Goal: Transaction & Acquisition: Book appointment/travel/reservation

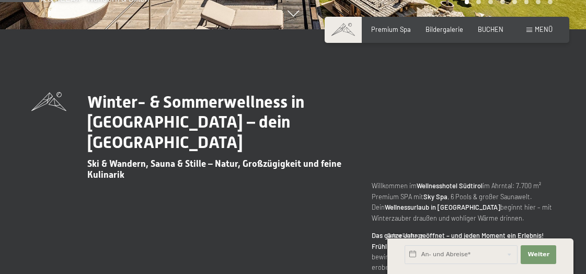
scroll to position [314, 0]
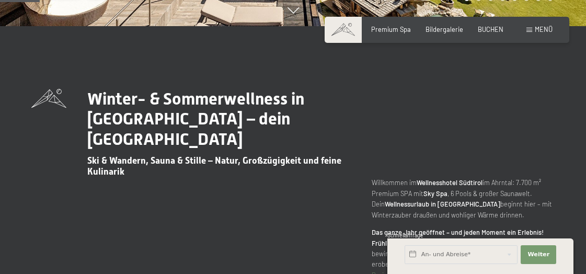
click at [376, 239] on strong "Frühling - Sommer - Herbst:" at bounding box center [442, 243] width 141 height 8
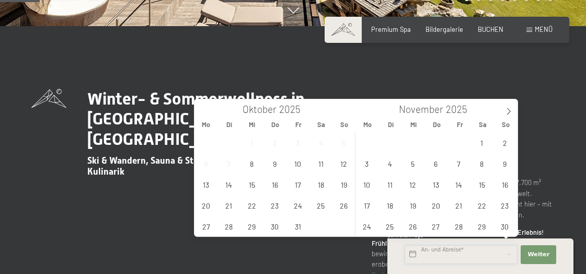
click at [429, 256] on input "text" at bounding box center [461, 254] width 113 height 19
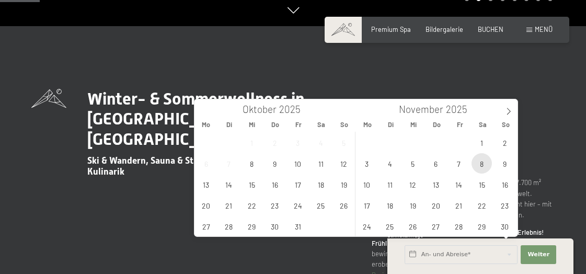
click at [487, 168] on span "8" at bounding box center [482, 163] width 20 height 20
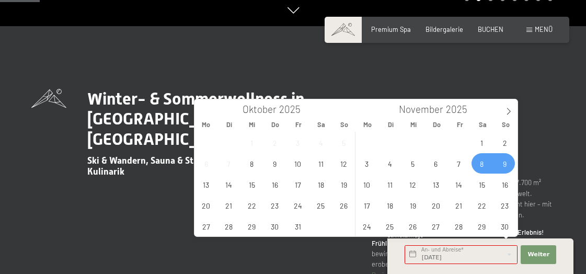
click at [502, 162] on span "9" at bounding box center [505, 163] width 20 height 20
type input "Sa. 08.11.2025 - So. 09.11.2025"
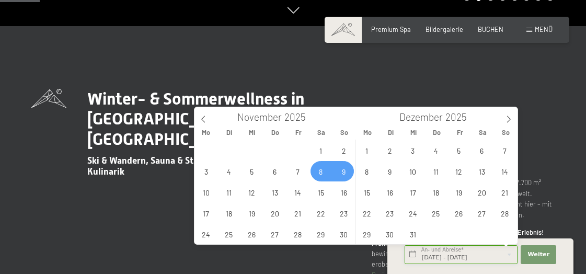
scroll to position [0, 0]
click at [530, 254] on span "Weiter" at bounding box center [539, 255] width 22 height 8
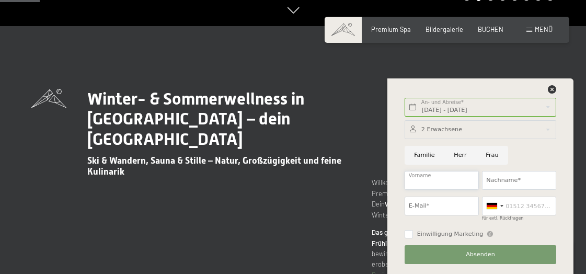
click at [449, 186] on input "Vorname" at bounding box center [442, 180] width 74 height 19
type input "Maria"
click at [507, 182] on input "Nachname*" at bounding box center [519, 180] width 74 height 19
type input "Volgger"
click at [492, 155] on input "Frau" at bounding box center [492, 155] width 32 height 19
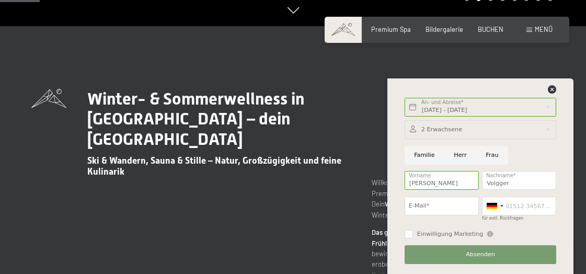
radio input "true"
click at [438, 201] on input "E-Mail*" at bounding box center [442, 206] width 74 height 19
type input "maria.volgger3@gmail.com"
click at [460, 254] on button "Absenden" at bounding box center [481, 254] width 152 height 19
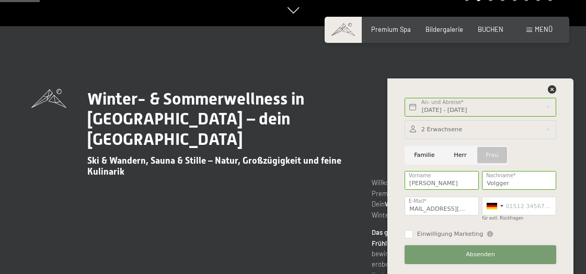
scroll to position [0, 0]
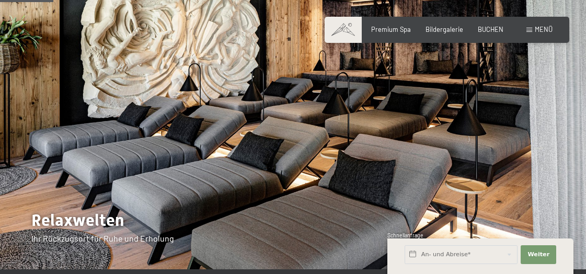
scroll to position [52, 0]
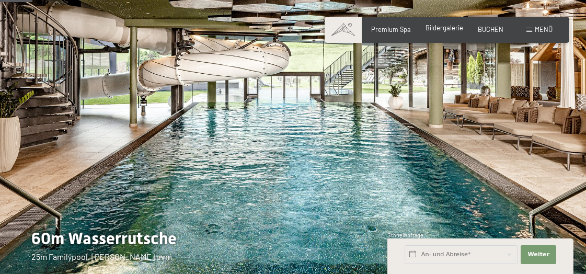
click at [445, 31] on span "Bildergalerie" at bounding box center [445, 28] width 38 height 8
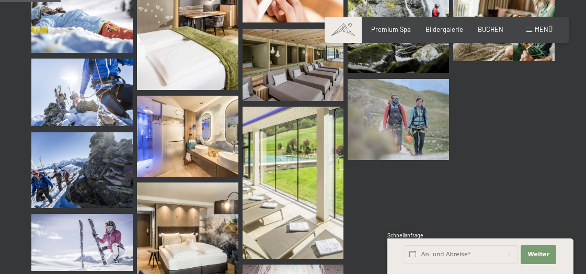
scroll to position [889, 0]
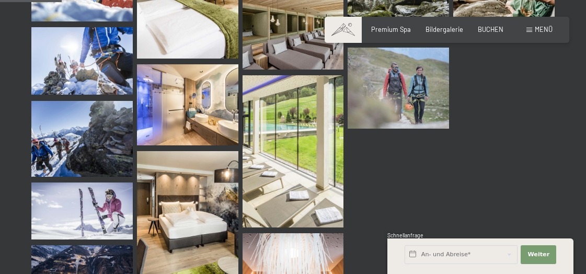
click at [412, 196] on img at bounding box center [398, 167] width 101 height 67
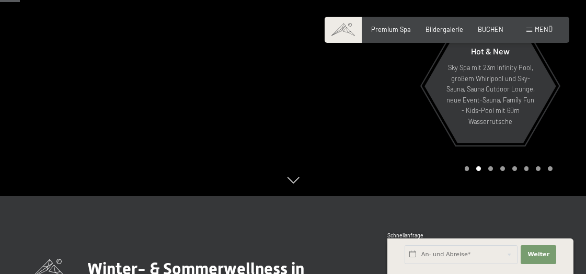
scroll to position [157, 0]
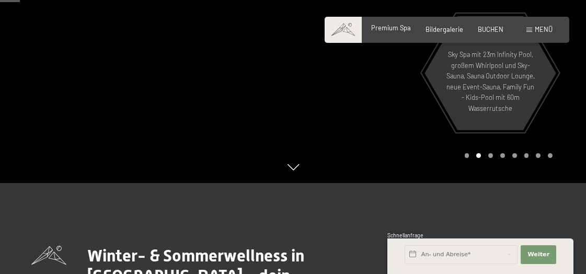
click at [397, 26] on span "Premium Spa" at bounding box center [391, 28] width 40 height 8
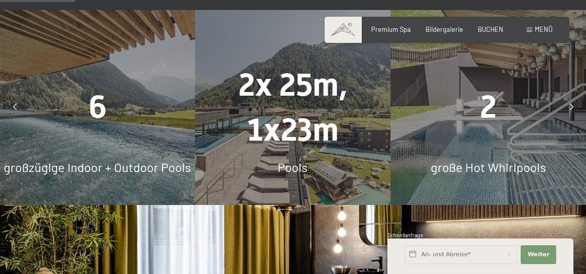
scroll to position [732, 0]
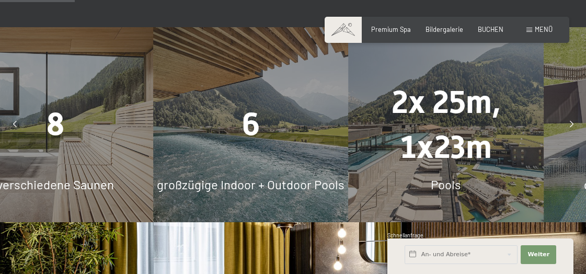
drag, startPoint x: 142, startPoint y: 97, endPoint x: 325, endPoint y: 92, distance: 183.6
click at [325, 103] on div "6" at bounding box center [251, 125] width 196 height 44
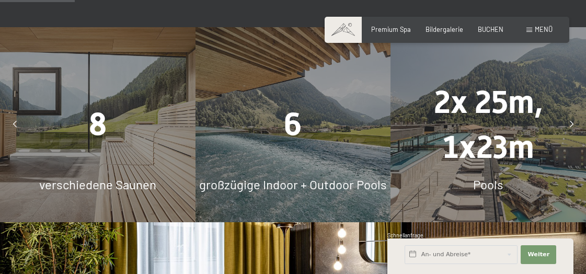
click at [297, 106] on span "6" at bounding box center [293, 124] width 18 height 37
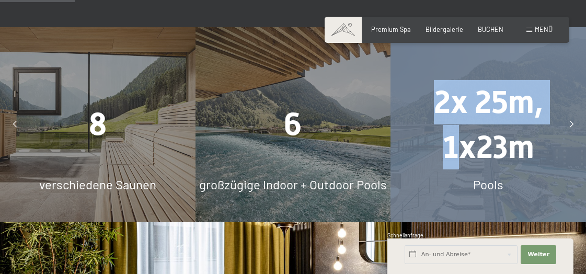
drag, startPoint x: 447, startPoint y: 121, endPoint x: 272, endPoint y: 126, distance: 174.8
click at [291, 126] on div "7.700 m² Spa-Vergnügen 8 verschiedene Saunen 6 großzügige Indoor + Outdoor Pool…" at bounding box center [293, 125] width 2932 height 196
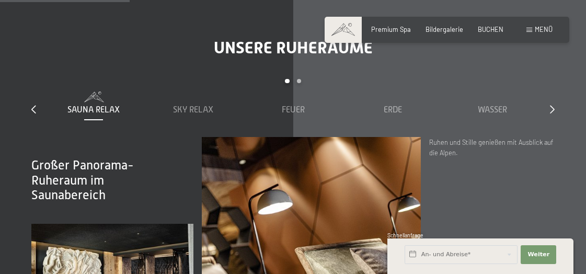
scroll to position [1203, 0]
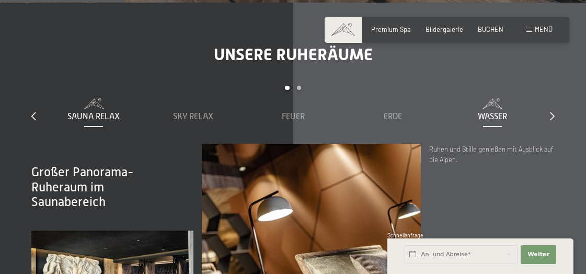
click at [504, 98] on span at bounding box center [493, 103] width 92 height 10
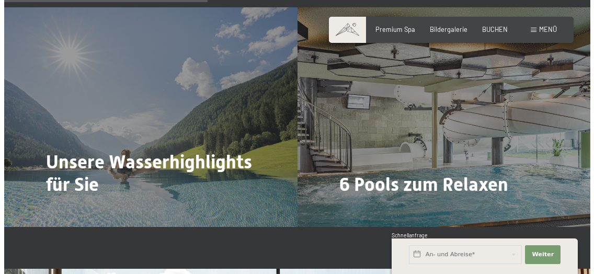
scroll to position [1987, 0]
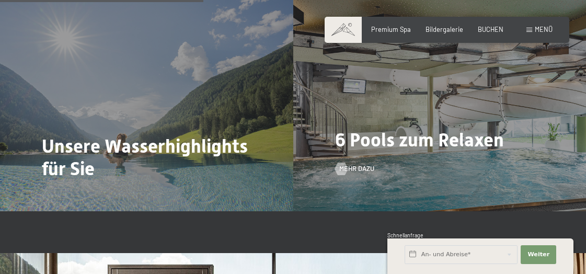
click at [388, 129] on span "6 Pools zum Relaxen" at bounding box center [419, 140] width 169 height 22
click at [360, 164] on span "Mehr dazu" at bounding box center [367, 168] width 35 height 9
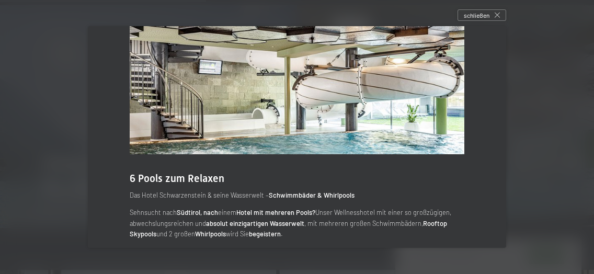
scroll to position [0, 0]
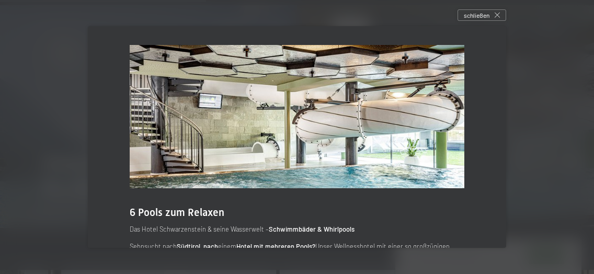
click at [388, 130] on img at bounding box center [297, 116] width 335 height 143
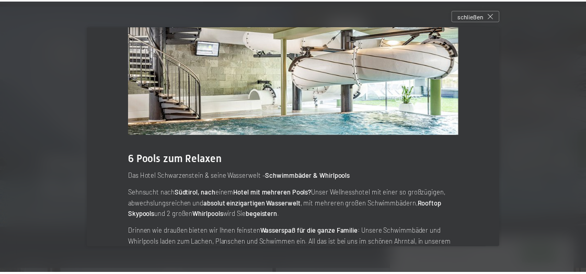
scroll to position [104, 0]
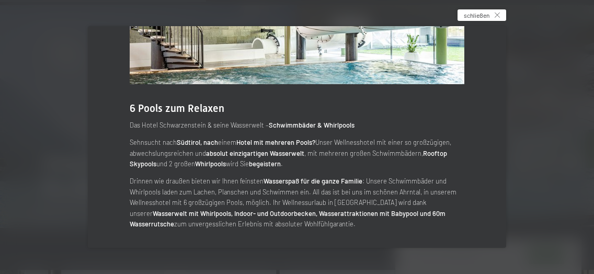
click at [485, 11] on span "schließen" at bounding box center [477, 15] width 26 height 9
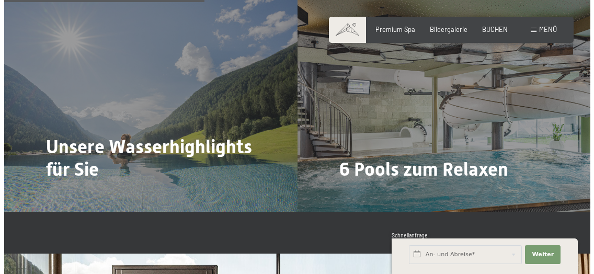
scroll to position [1987, 0]
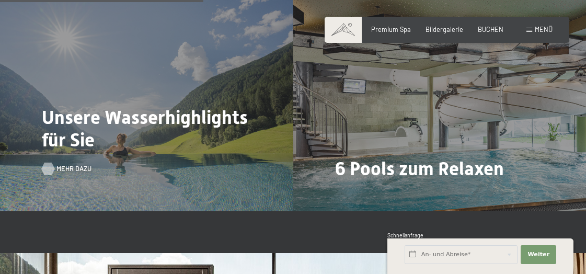
click at [64, 164] on span "Mehr dazu" at bounding box center [73, 168] width 35 height 9
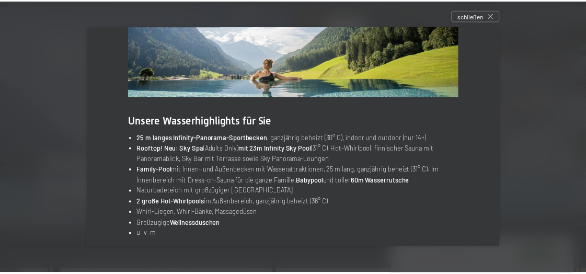
scroll to position [101, 0]
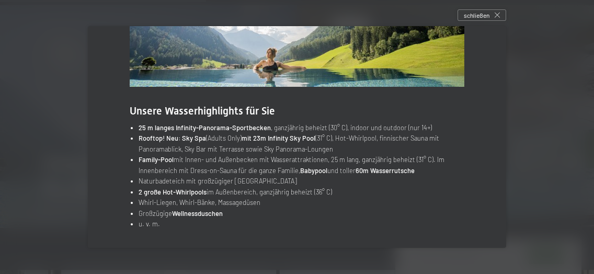
click at [383, 142] on li "Rooftop! Neu: Sky Spa (Adults Only) mit 23m Infinity Sky Pool (31° C), Hot-Whir…" at bounding box center [302, 143] width 326 height 21
click at [484, 2] on div at bounding box center [297, 137] width 594 height 274
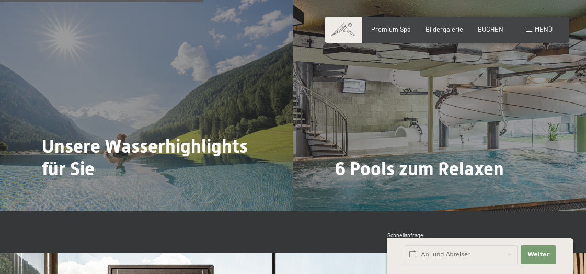
click at [482, 25] on div "Buchen Anfragen Premium Spa Bildergalerie BUCHEN Menü DE IT EN Gutschein Bilder…" at bounding box center [447, 29] width 211 height 9
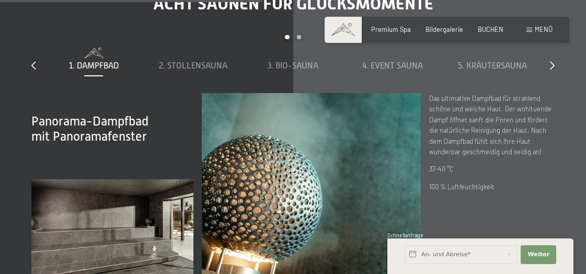
scroll to position [2511, 0]
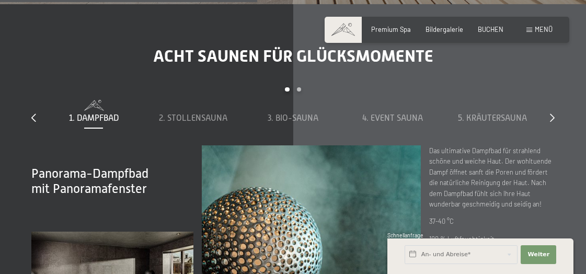
click at [207, 100] on div "1. Dampfbad 2. Stollensauna 3. Bio-Sauna 4. Event Sauna 5. Kräutersauna 6. Sky …" at bounding box center [293, 122] width 498 height 45
click at [207, 113] on span "2. Stollensauna" at bounding box center [193, 117] width 69 height 9
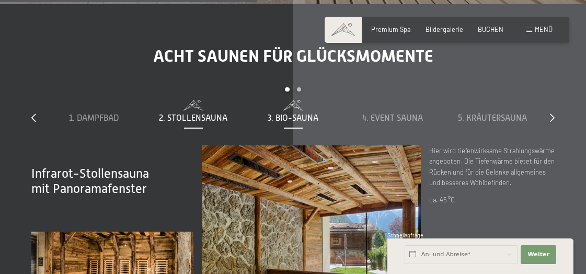
click at [277, 113] on span "3. Bio-Sauna" at bounding box center [293, 117] width 51 height 9
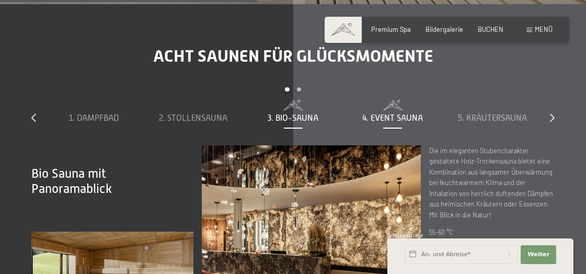
click at [368, 113] on span "4. Event Sauna" at bounding box center [392, 117] width 61 height 9
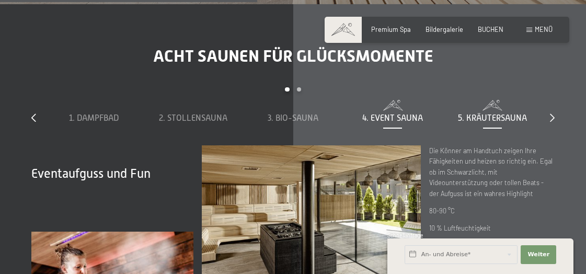
click at [470, 113] on span "5. Kräutersauna" at bounding box center [492, 117] width 69 height 9
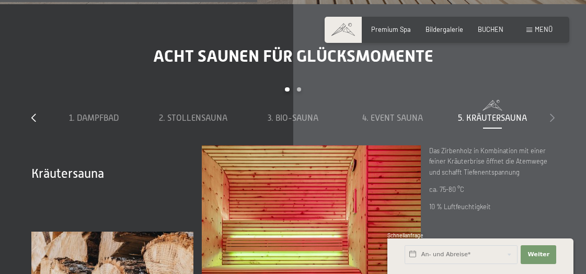
click at [554, 89] on div "Acht Saunen für Glücksmomente slide 1 to 5 of 8 1. Dampfbad 2. Stollensauna 3. …" at bounding box center [293, 205] width 586 height 318
click at [552, 113] on icon at bounding box center [552, 117] width 5 height 8
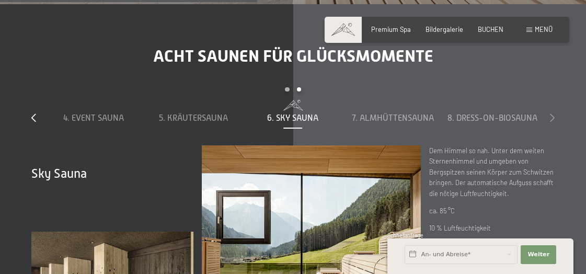
click at [552, 113] on icon at bounding box center [552, 117] width 5 height 8
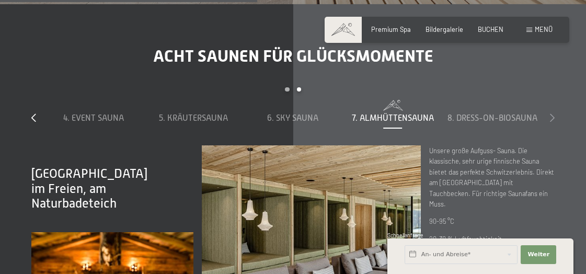
click at [553, 113] on icon at bounding box center [552, 117] width 5 height 8
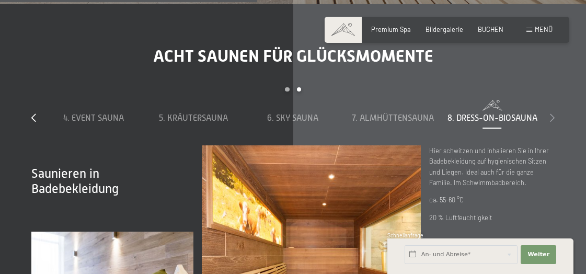
click at [553, 113] on icon at bounding box center [552, 117] width 5 height 8
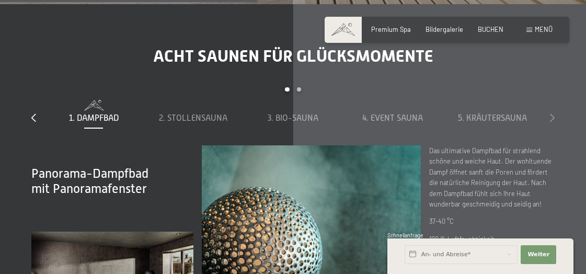
click at [553, 113] on icon at bounding box center [552, 117] width 5 height 8
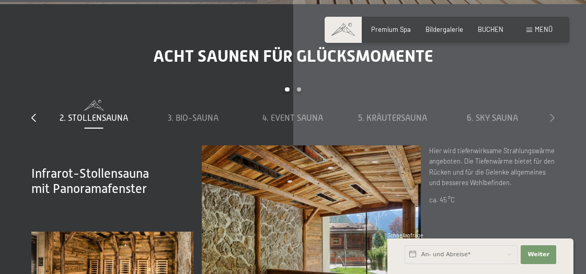
click at [553, 113] on icon at bounding box center [552, 117] width 5 height 8
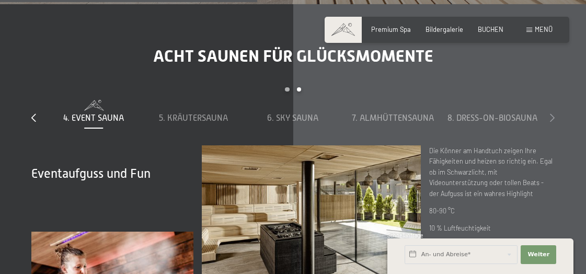
click at [553, 113] on icon at bounding box center [552, 117] width 5 height 8
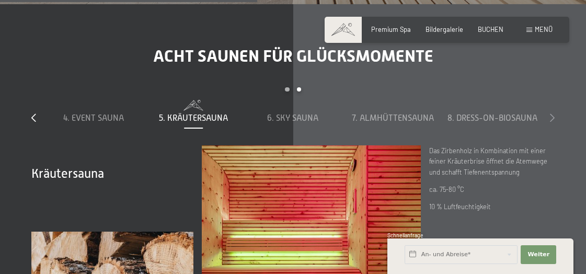
click at [553, 113] on icon at bounding box center [552, 117] width 5 height 8
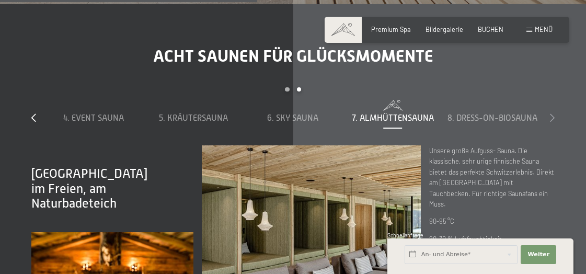
click at [553, 113] on icon at bounding box center [552, 117] width 5 height 8
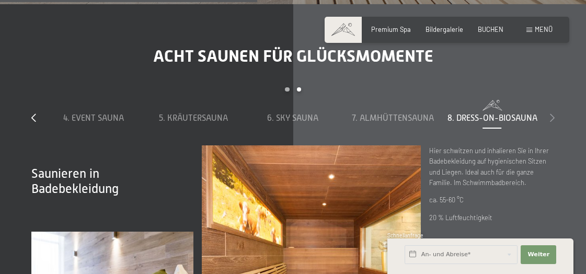
click at [553, 113] on icon at bounding box center [552, 117] width 5 height 8
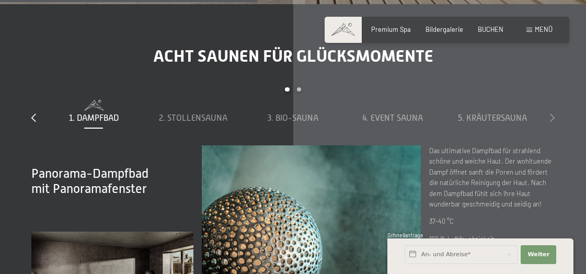
click at [553, 113] on icon at bounding box center [552, 117] width 5 height 8
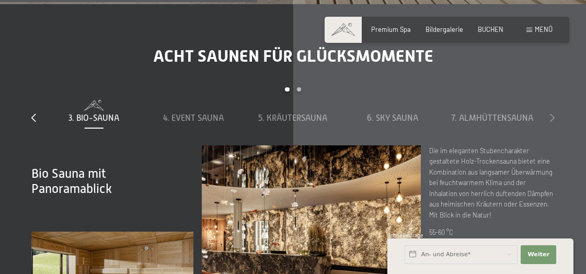
click at [553, 113] on icon at bounding box center [552, 117] width 5 height 8
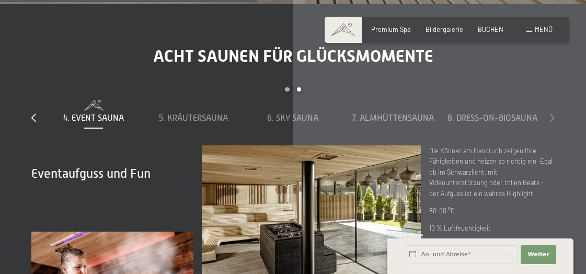
click at [553, 113] on icon at bounding box center [552, 117] width 5 height 8
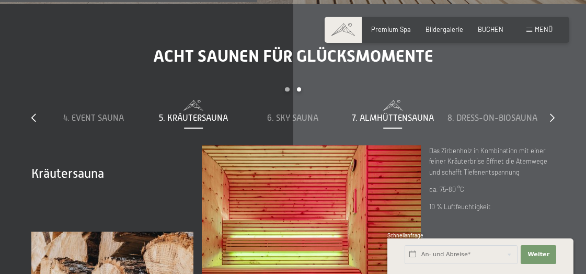
click at [401, 113] on span "7. Almhüttensauna" at bounding box center [393, 117] width 82 height 9
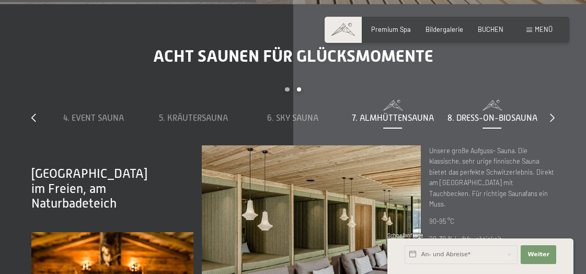
click at [498, 112] on div "8. Dress-on-Biosauna" at bounding box center [493, 118] width 92 height 12
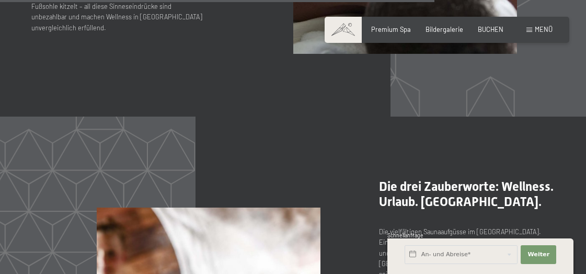
scroll to position [3818, 0]
